Goal: Find specific page/section: Find specific page/section

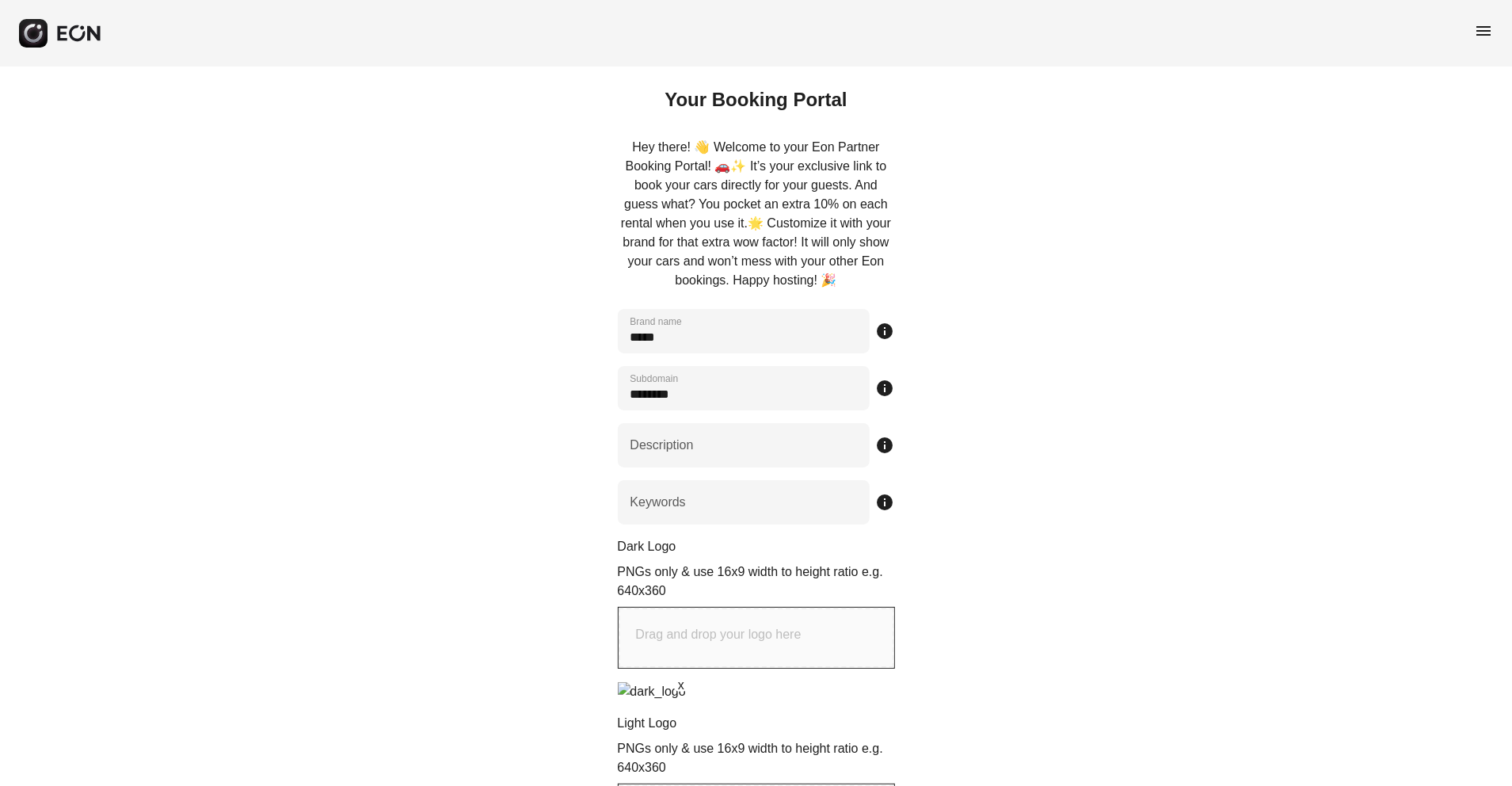
click at [1493, 28] on div "menu" at bounding box center [756, 33] width 1512 height 66
click at [1484, 29] on span "menu" at bounding box center [1483, 31] width 19 height 19
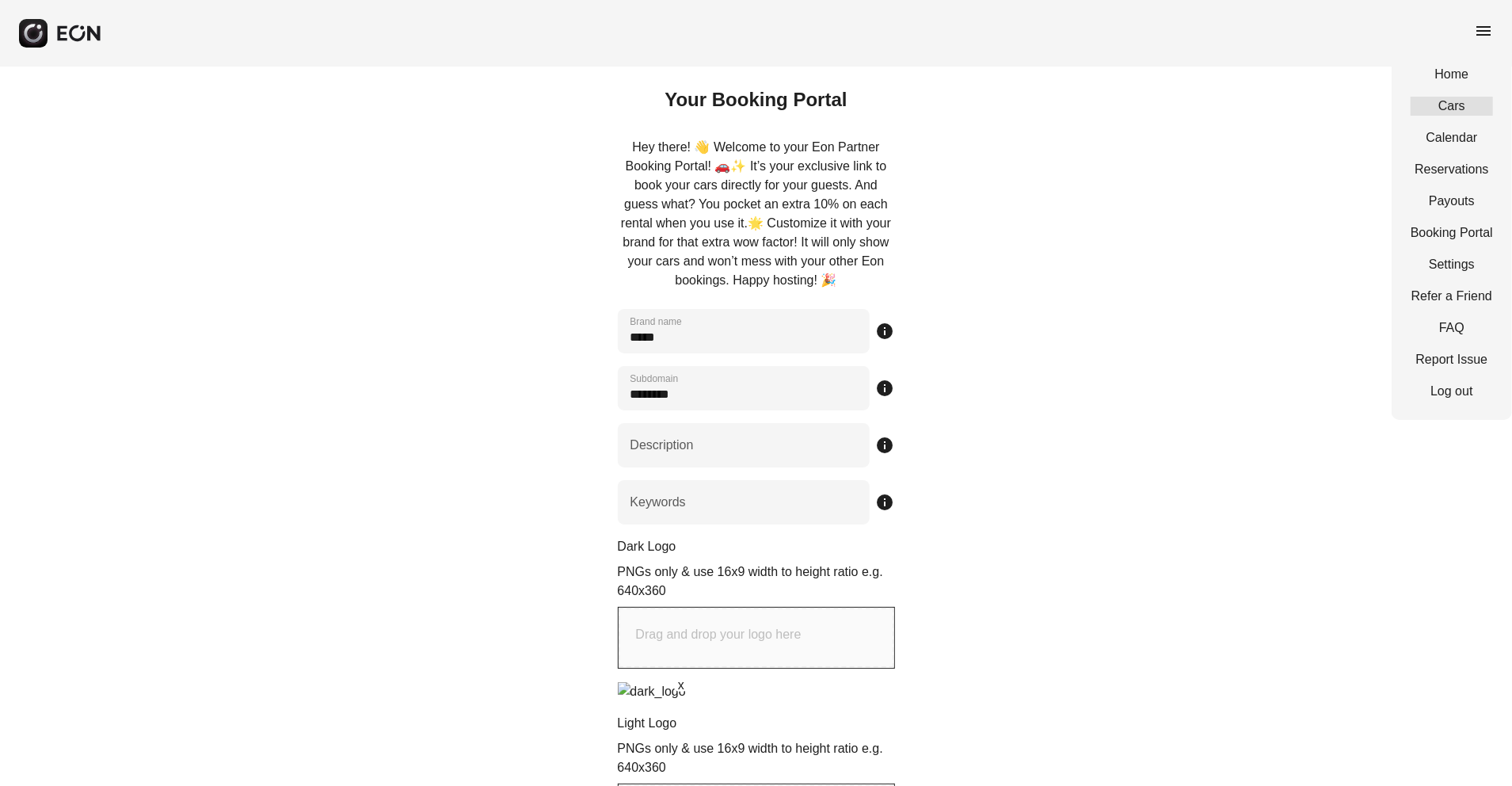
click at [1460, 98] on link "Cars" at bounding box center [1451, 106] width 82 height 19
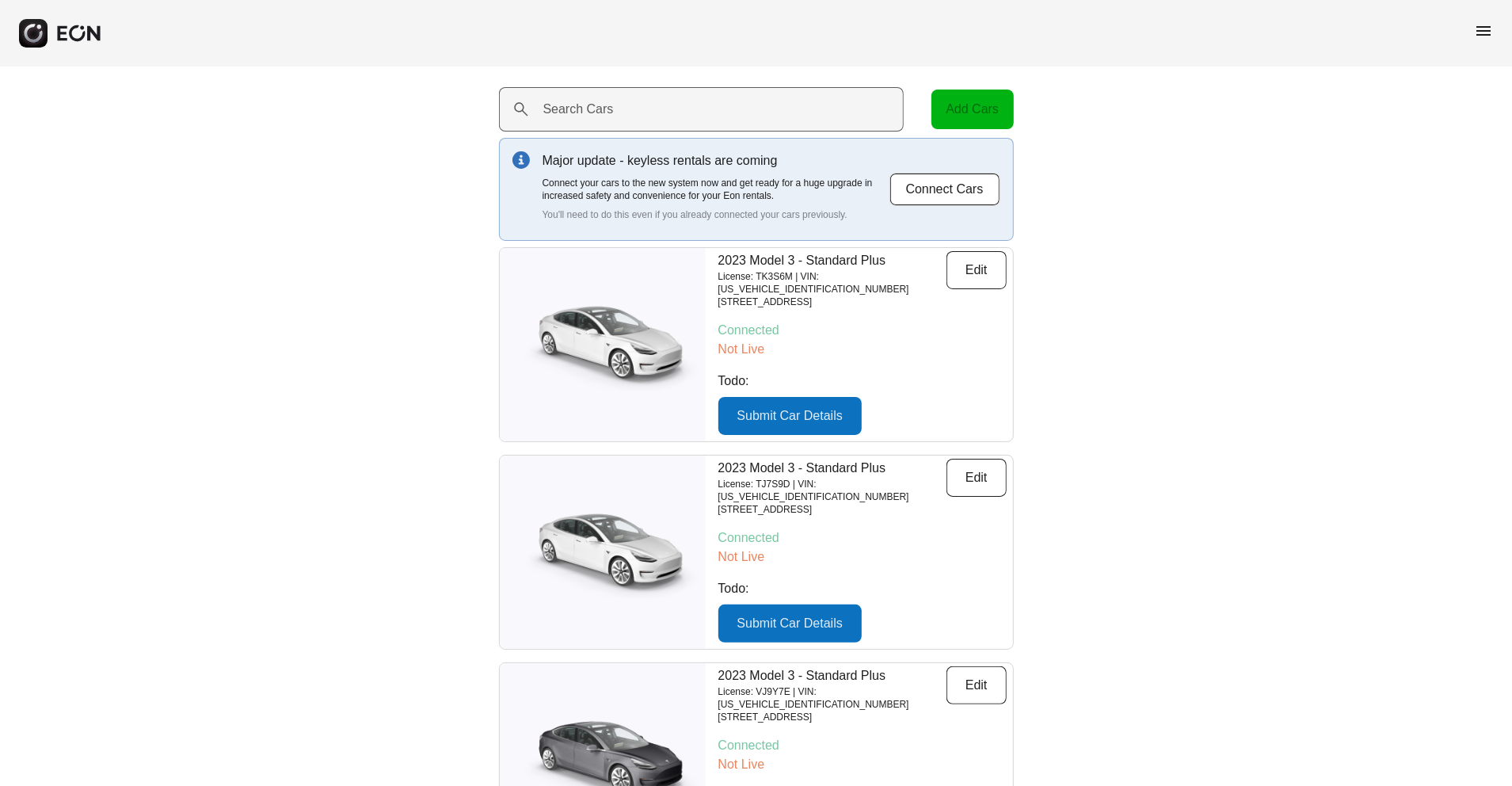
click at [599, 108] on label "Search Cars" at bounding box center [579, 109] width 71 height 19
click at [599, 108] on Cars "Search Cars" at bounding box center [701, 109] width 405 height 45
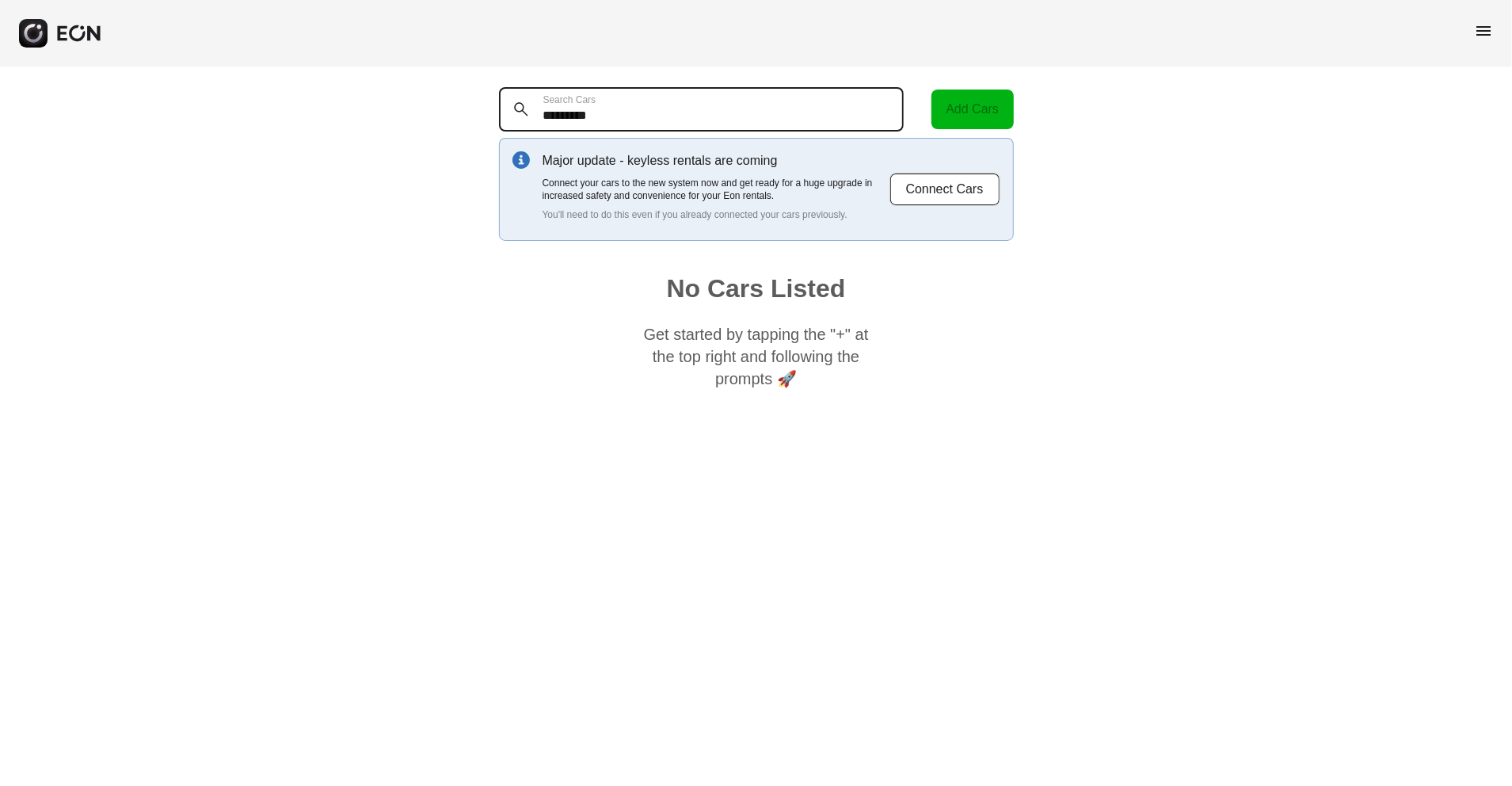
type Cars "*********"
drag, startPoint x: 700, startPoint y: 112, endPoint x: 476, endPoint y: 114, distance: 224.0
click at [476, 114] on div "********* Search Cars Add Cars Major update - keyless rentals are coming Connec…" at bounding box center [756, 241] width 1512 height 351
type Cars "*"
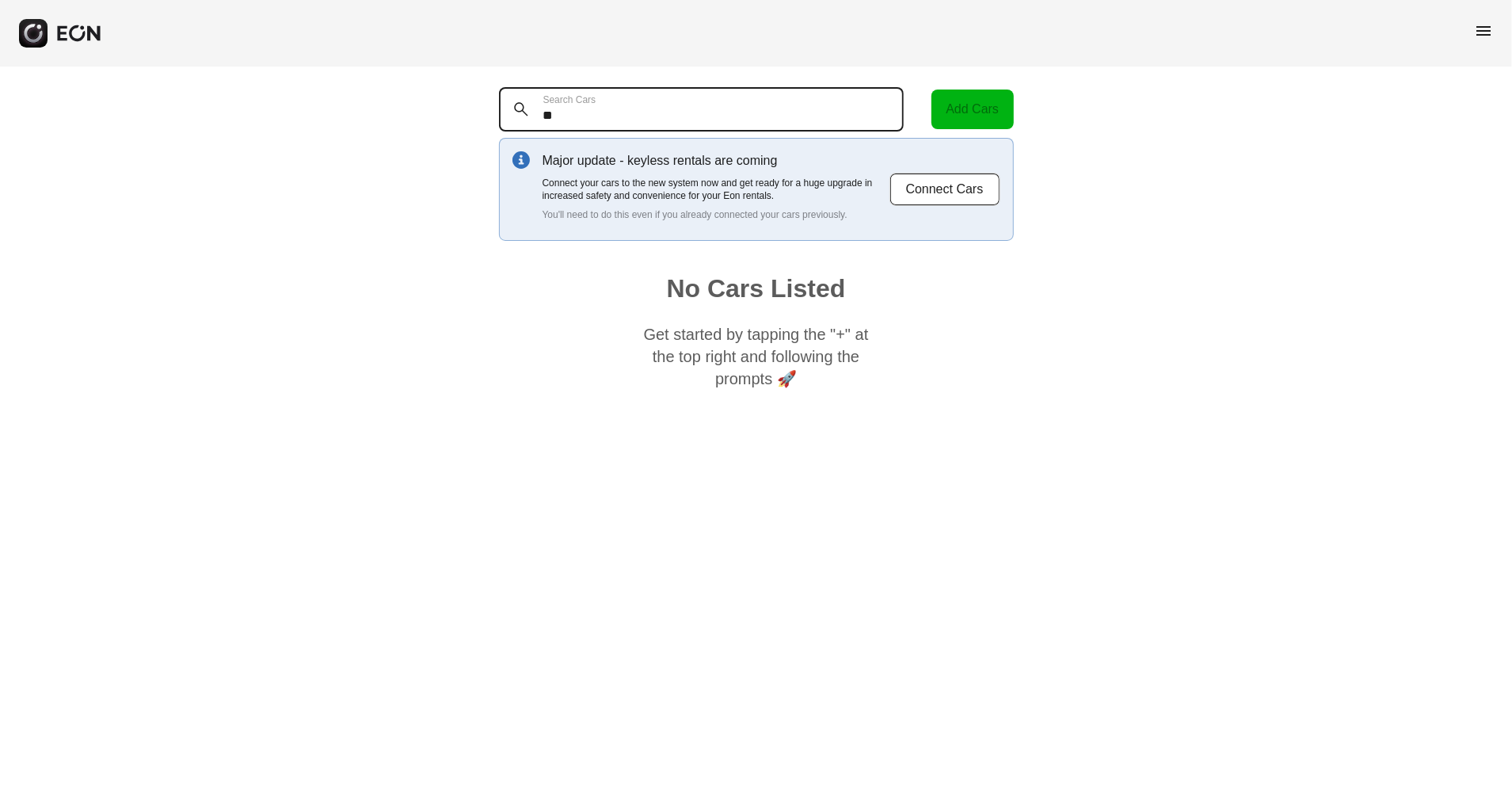
type Cars "*"
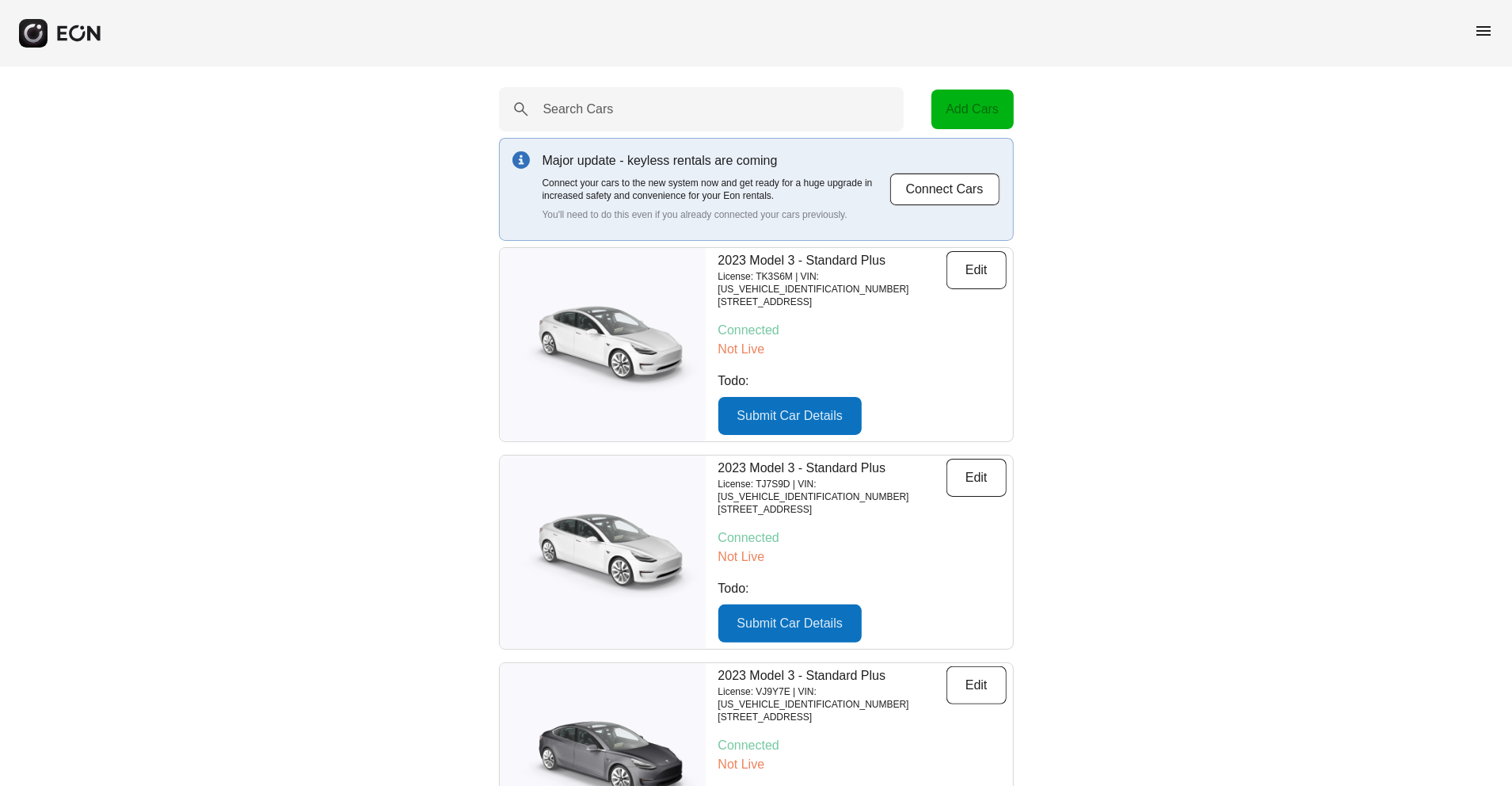
click at [1481, 41] on div "menu" at bounding box center [1483, 34] width 19 height 24
click at [1483, 31] on span "menu" at bounding box center [1483, 31] width 19 height 19
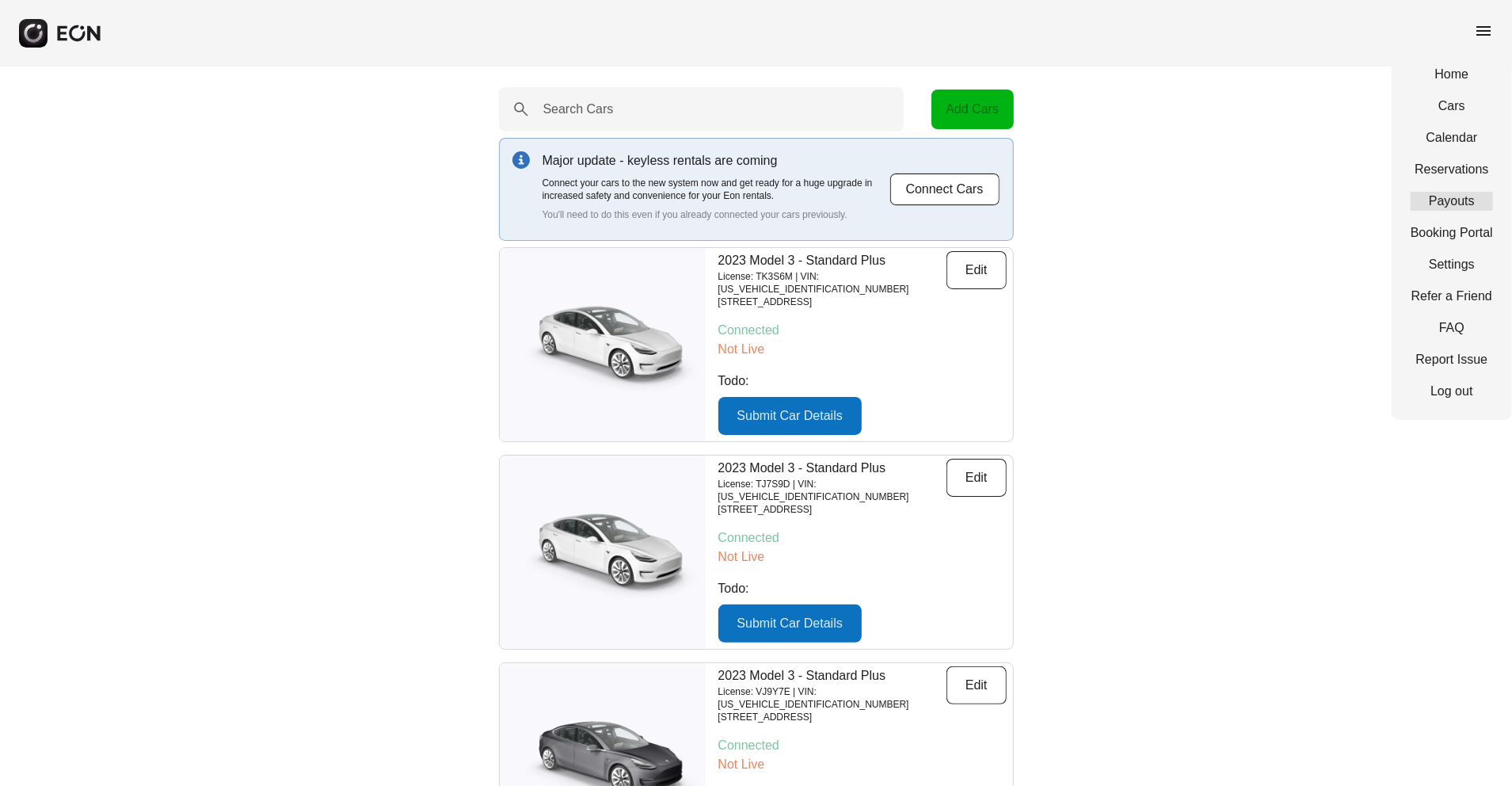
click at [1450, 203] on link "Payouts" at bounding box center [1451, 201] width 82 height 19
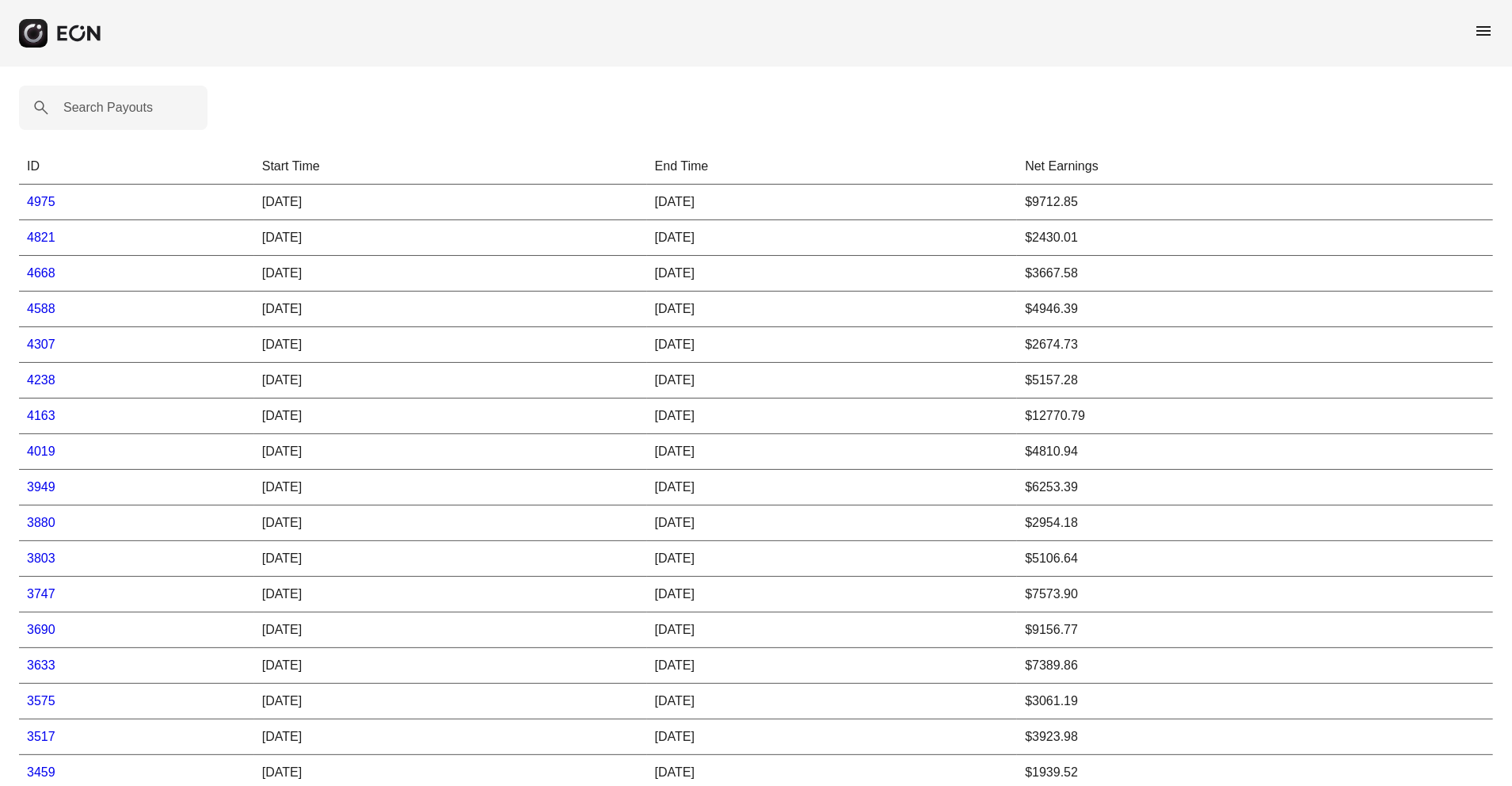
click at [1491, 28] on span "menu" at bounding box center [1483, 31] width 19 height 19
